Goal: Task Accomplishment & Management: Use online tool/utility

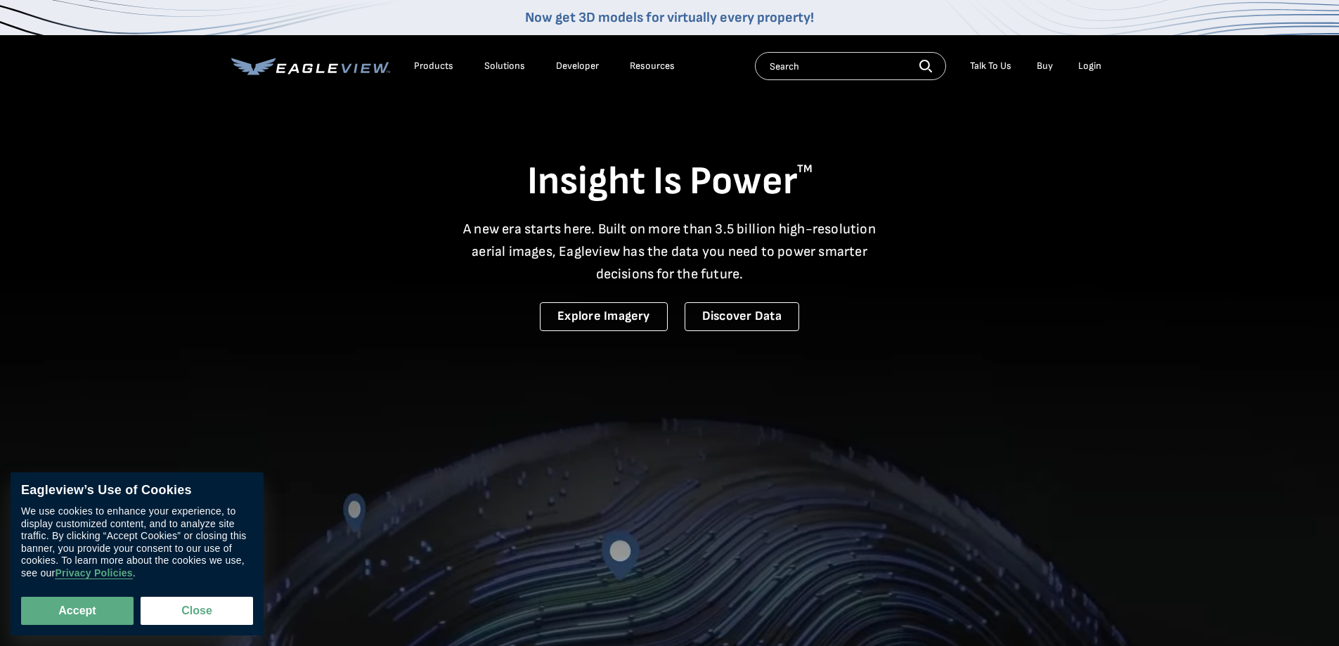
click at [1095, 66] on div "Login" at bounding box center [1089, 66] width 23 height 13
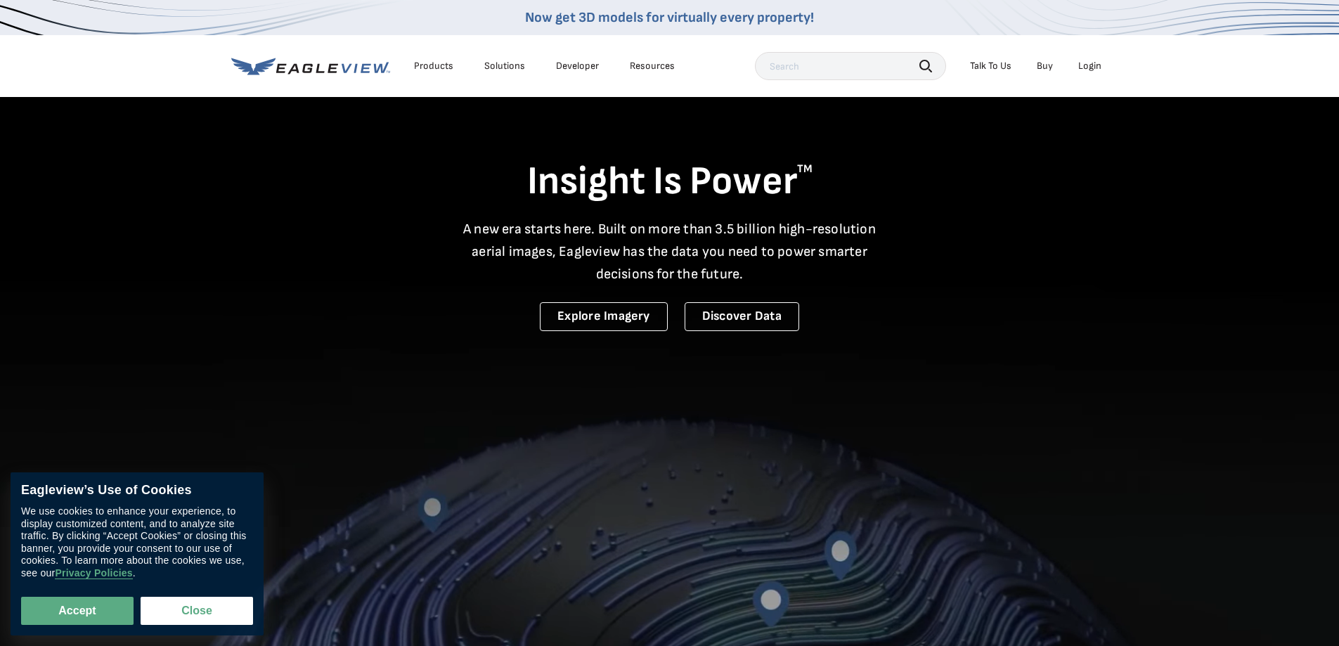
click at [1089, 59] on li "Login" at bounding box center [1089, 66] width 37 height 21
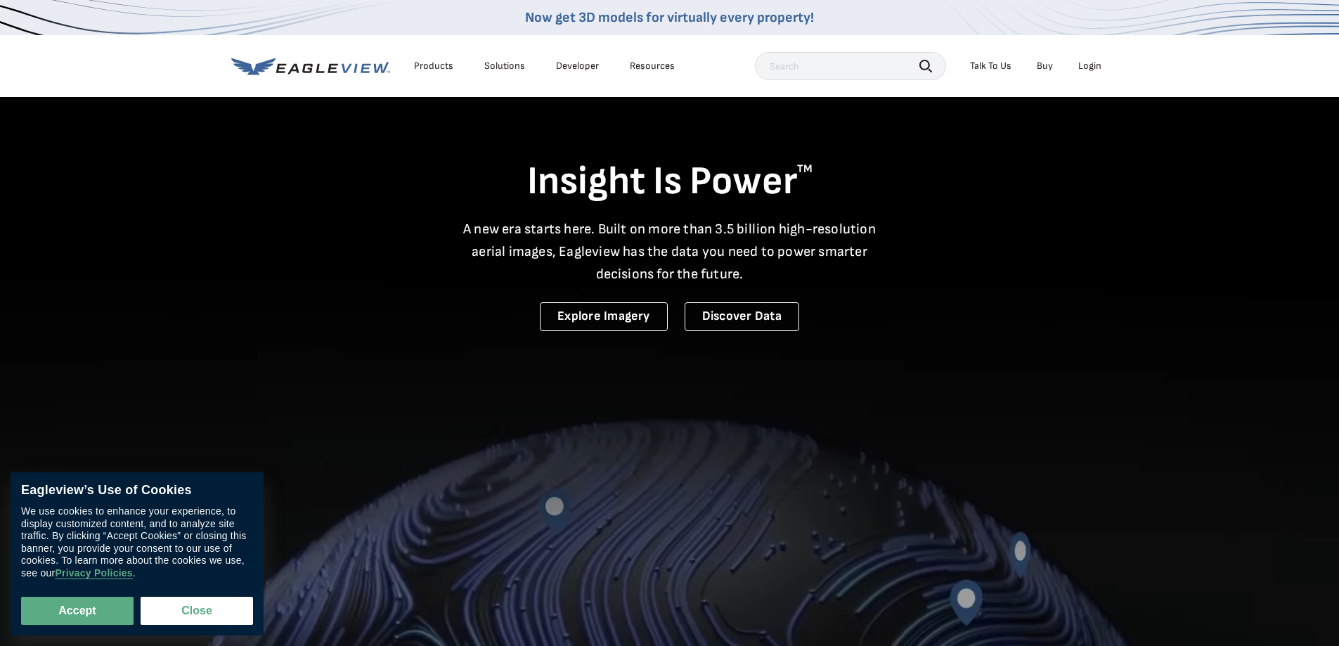
click at [1090, 65] on div "Login" at bounding box center [1089, 66] width 23 height 13
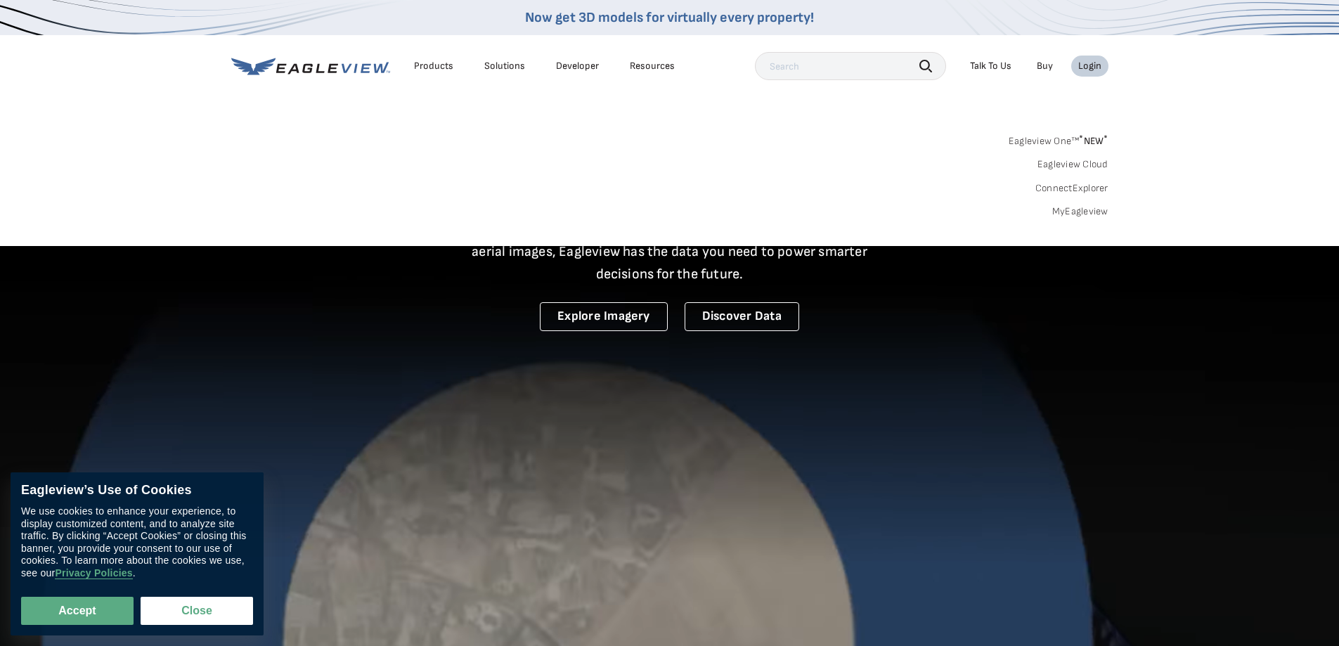
click at [1076, 209] on link "MyEagleview" at bounding box center [1080, 211] width 56 height 13
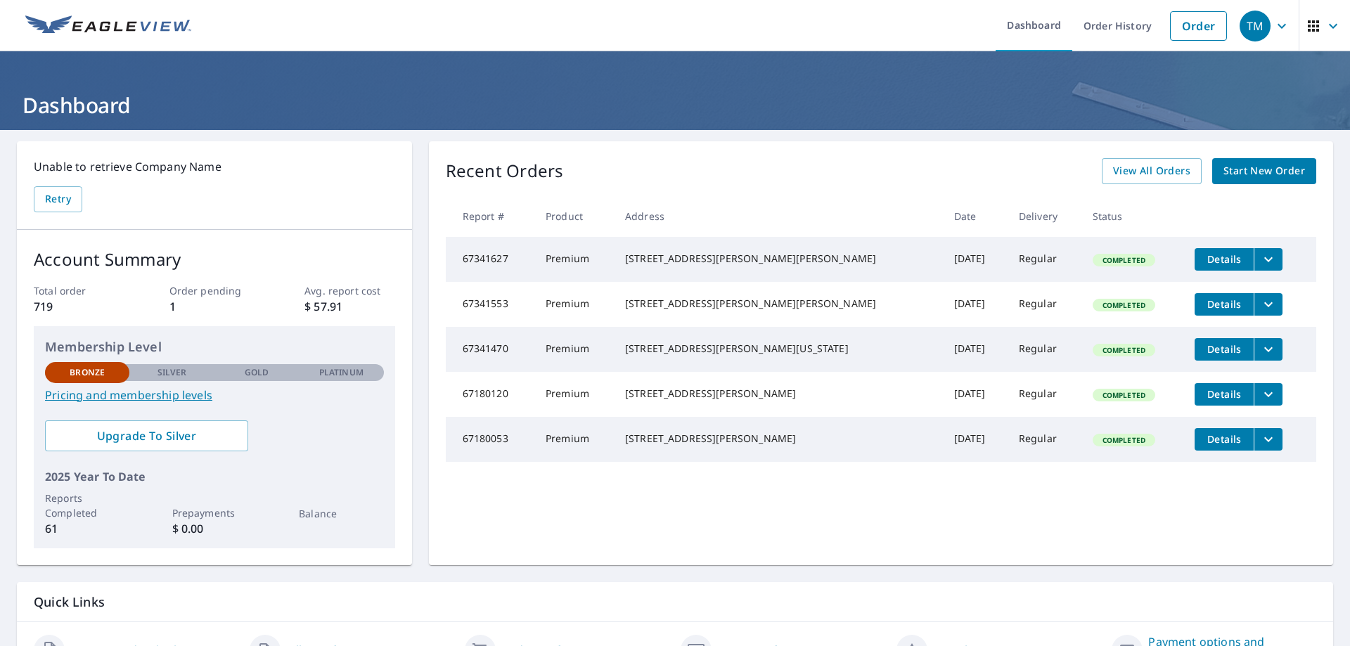
click at [1260, 257] on icon "filesDropdownBtn-67341627" at bounding box center [1268, 259] width 17 height 17
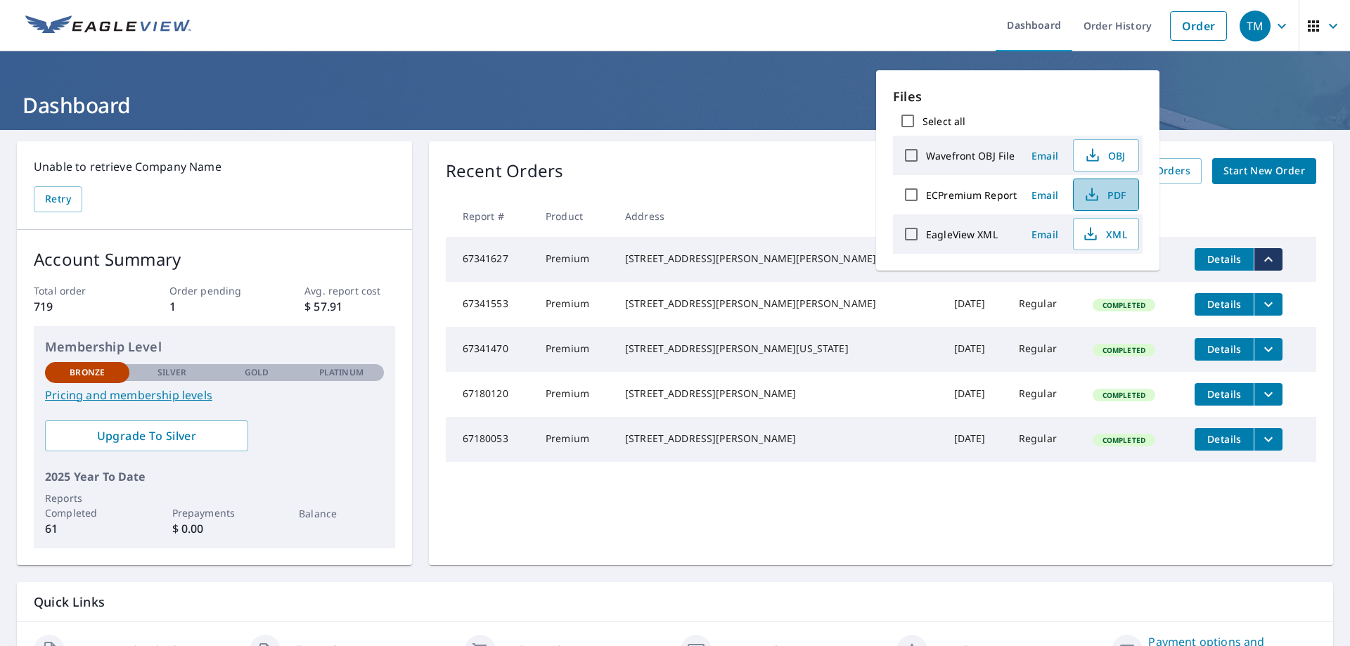
click at [1119, 192] on span "PDF" at bounding box center [1104, 194] width 45 height 17
